Goal: Transaction & Acquisition: Obtain resource

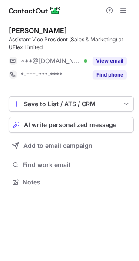
scroll to position [176, 139]
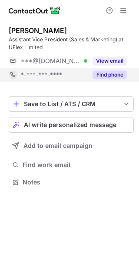
click at [105, 79] on button "Find phone" at bounding box center [110, 74] width 34 height 9
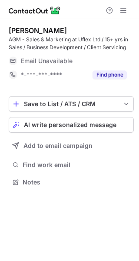
scroll to position [176, 139]
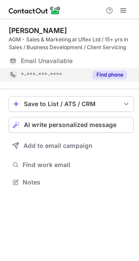
click at [112, 72] on button "Find phone" at bounding box center [110, 74] width 34 height 9
